Goal: Task Accomplishment & Management: Use online tool/utility

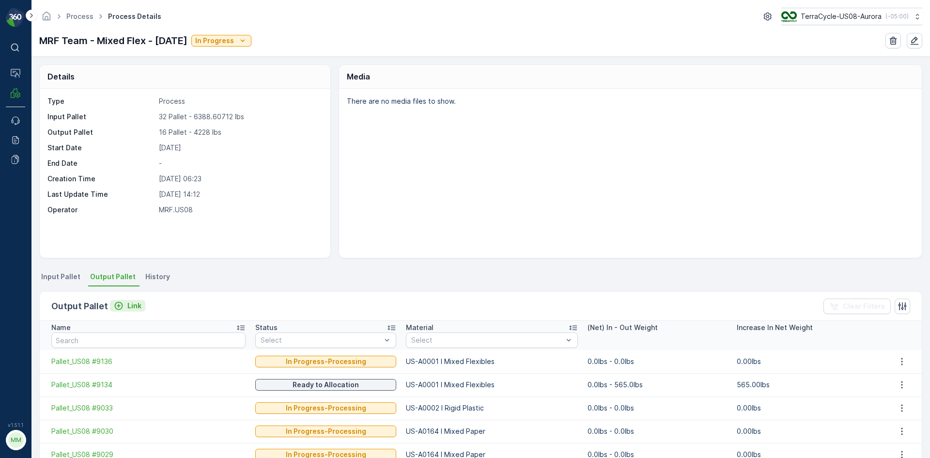
click at [132, 305] on p "Link" at bounding box center [134, 306] width 14 height 10
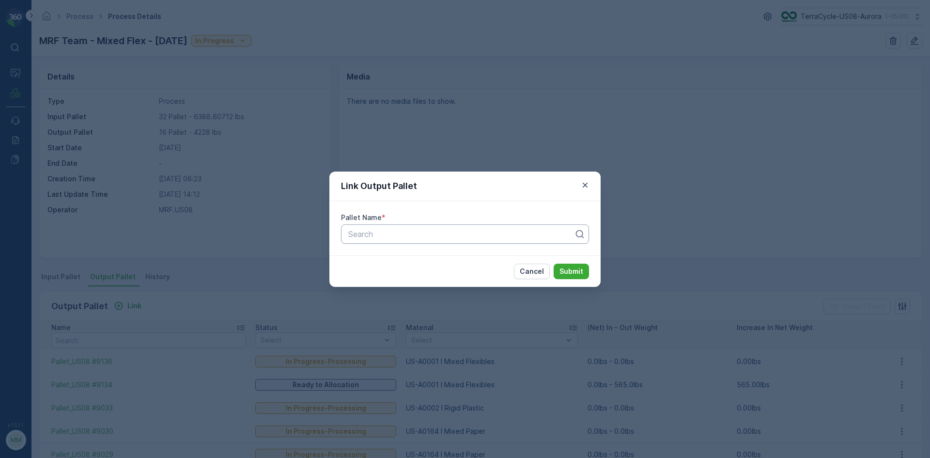
click at [432, 234] on div at bounding box center [461, 234] width 228 height 9
type input "9133"
click at [421, 274] on div "Pallet_US08 #9133" at bounding box center [465, 274] width 236 height 9
click at [577, 268] on p "Submit" at bounding box center [572, 272] width 24 height 10
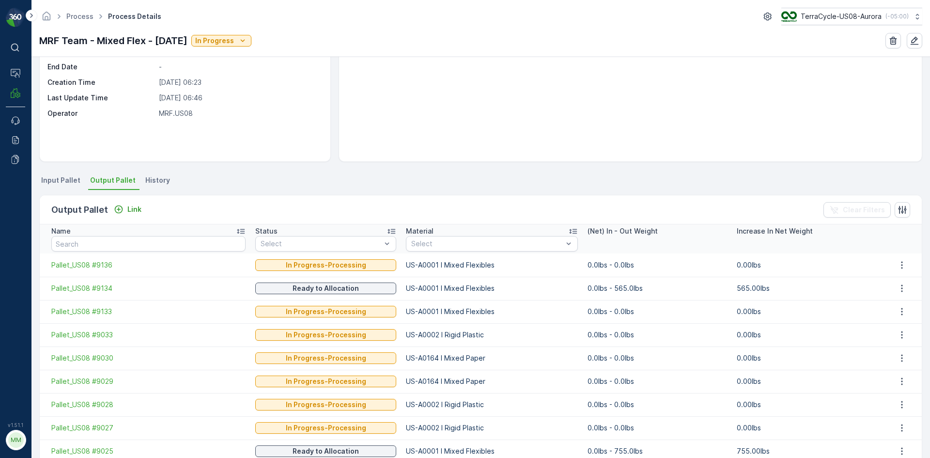
scroll to position [97, 0]
click at [137, 209] on p "Link" at bounding box center [134, 209] width 14 height 10
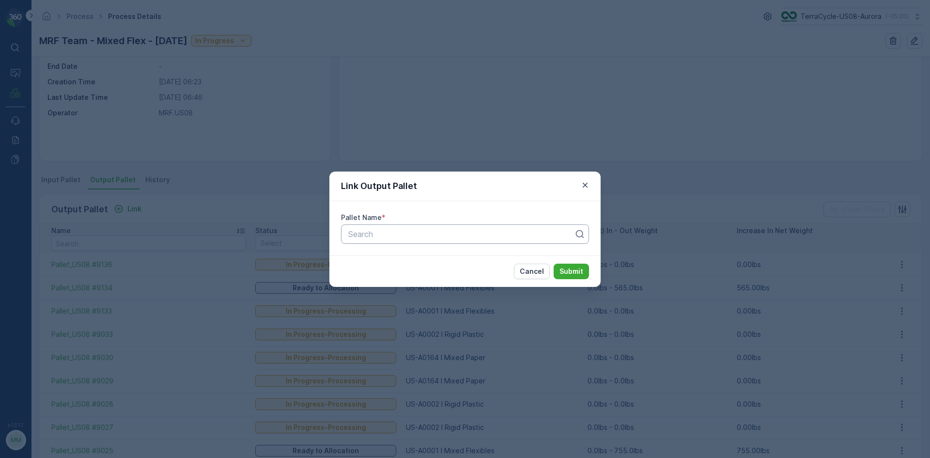
click at [437, 230] on div at bounding box center [461, 234] width 228 height 9
type input "9133"
click at [421, 271] on div "Pallet_US08 #9133" at bounding box center [465, 274] width 236 height 9
click at [569, 267] on p "Submit" at bounding box center [572, 272] width 24 height 10
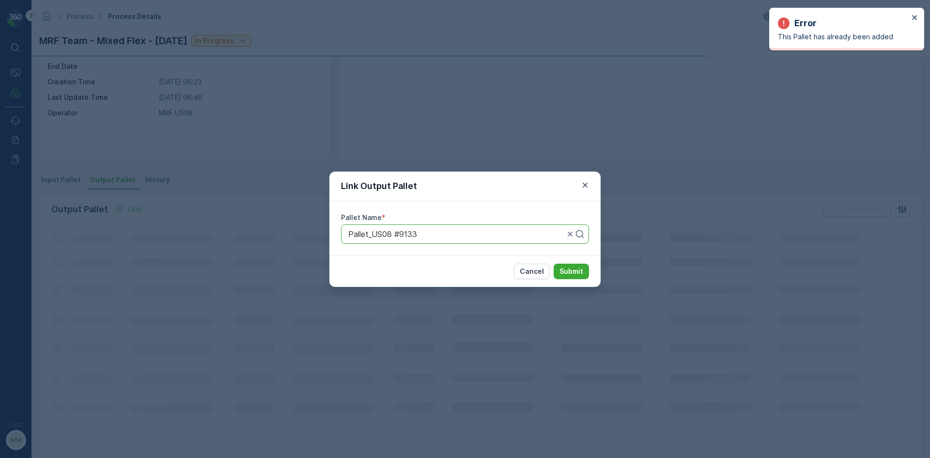
click at [613, 109] on div "Link Output Pallet Pallet Name * Pallet_US08 #9133 Cancel Submit" at bounding box center [465, 229] width 930 height 458
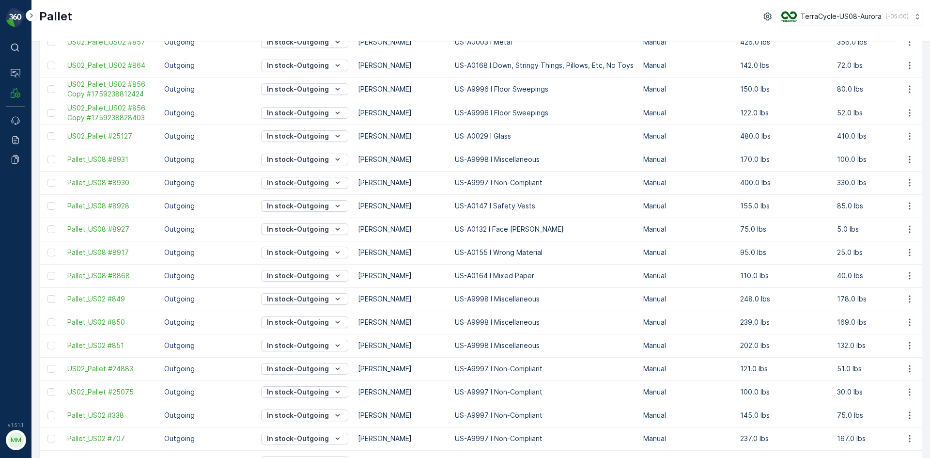
scroll to position [184, 0]
